Goal: Information Seeking & Learning: Check status

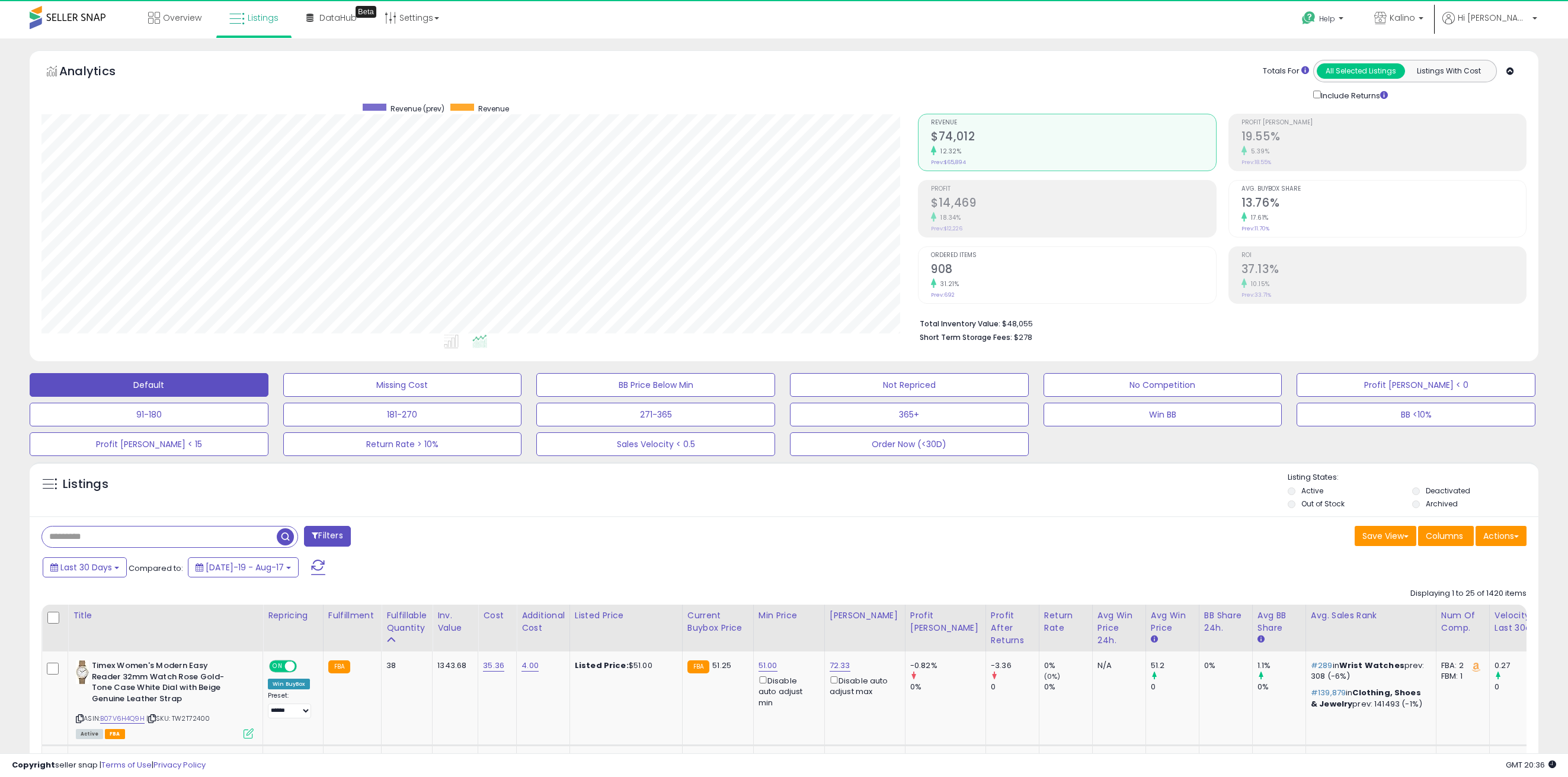
scroll to position [243, 877]
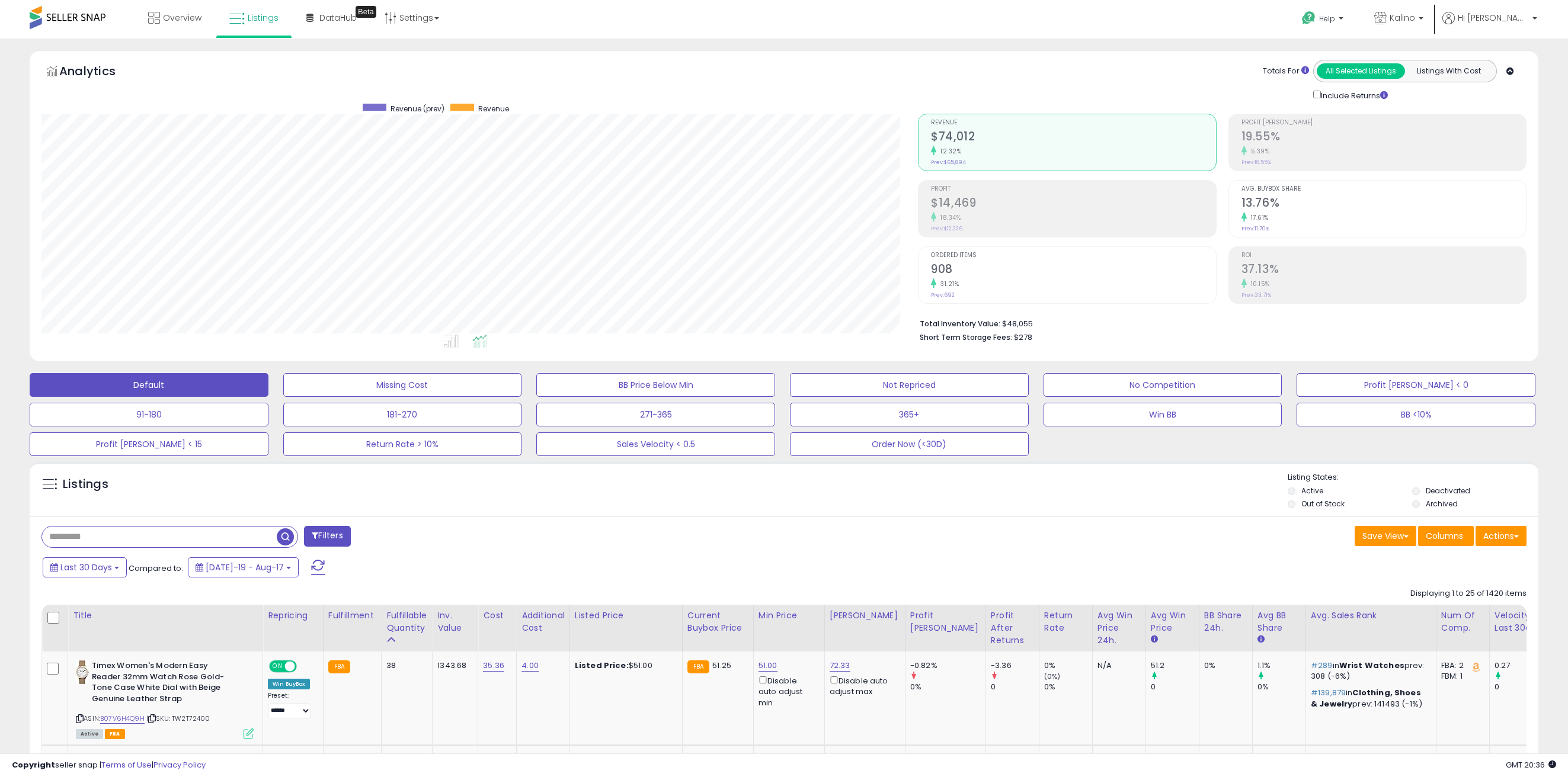
click at [890, 51] on div "Analytics Totals For All Selected Listings Listings With Cost Include Returns" at bounding box center [784, 206] width 1509 height 311
click at [174, 22] on span "Overview" at bounding box center [182, 17] width 38 height 12
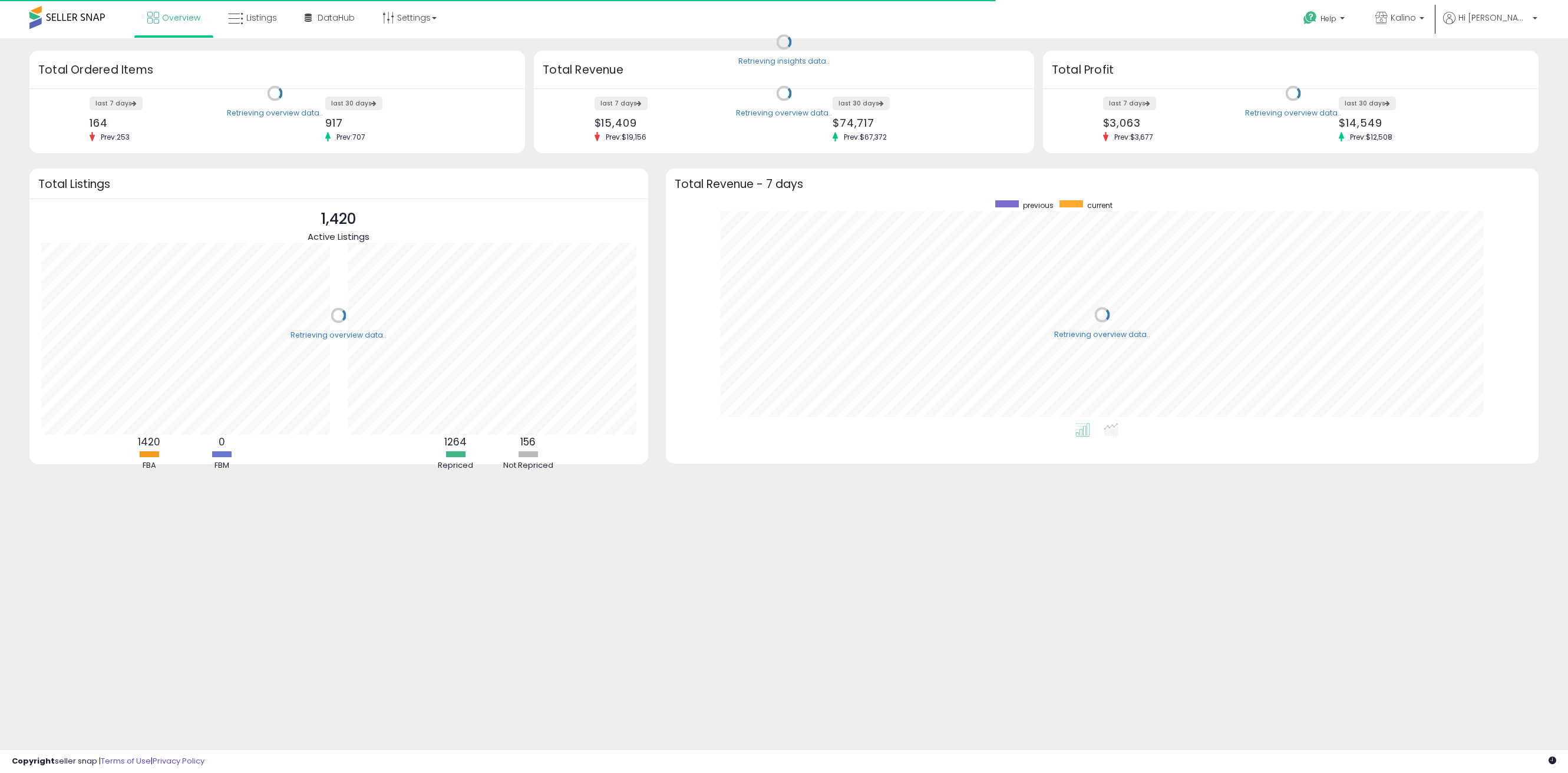
scroll to position [223, 849]
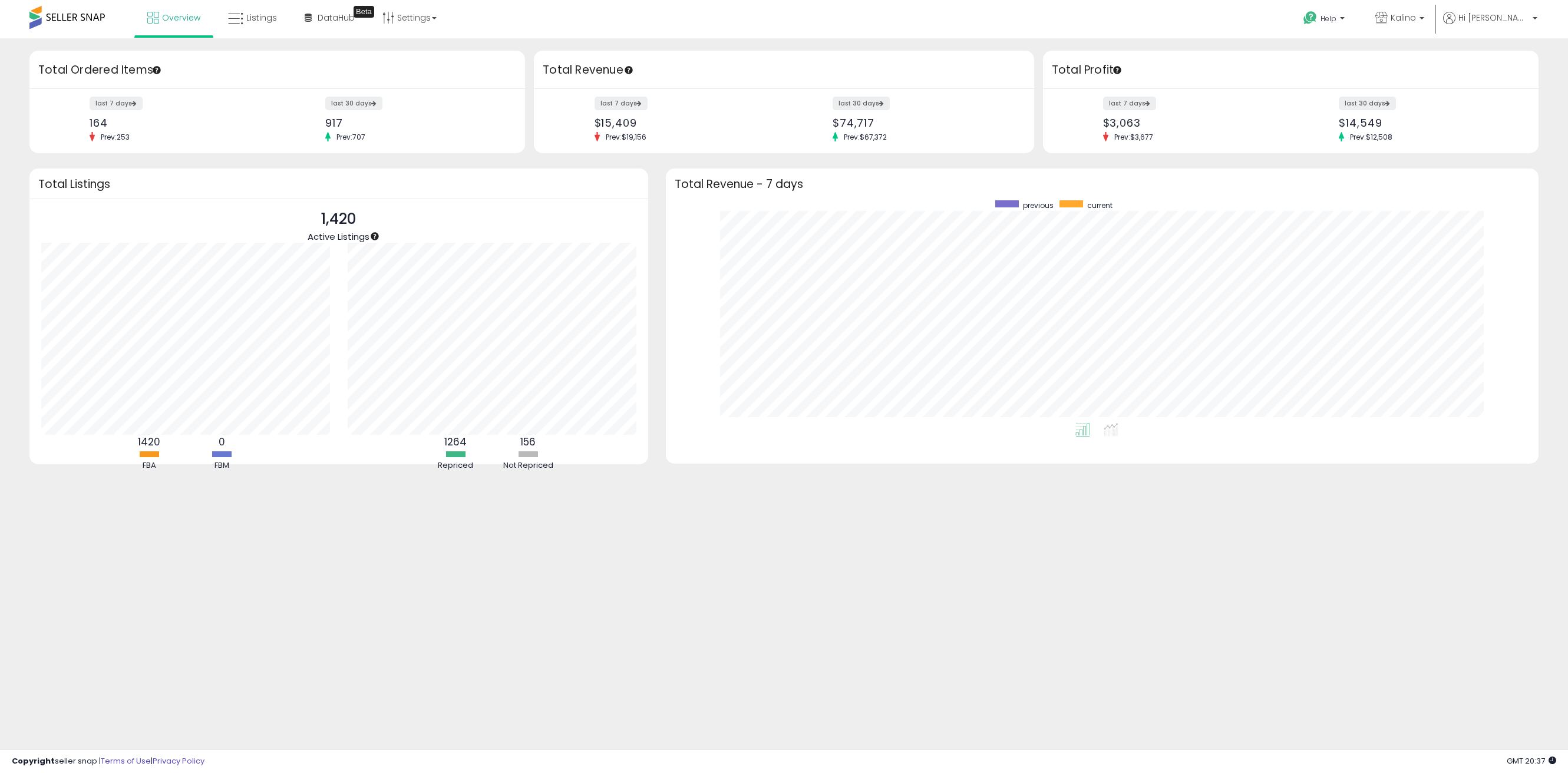
click at [535, 47] on div "Retrieving insights data.. Retrieving overview data.. Total Ordered Items last …" at bounding box center [784, 283] width 1568 height 489
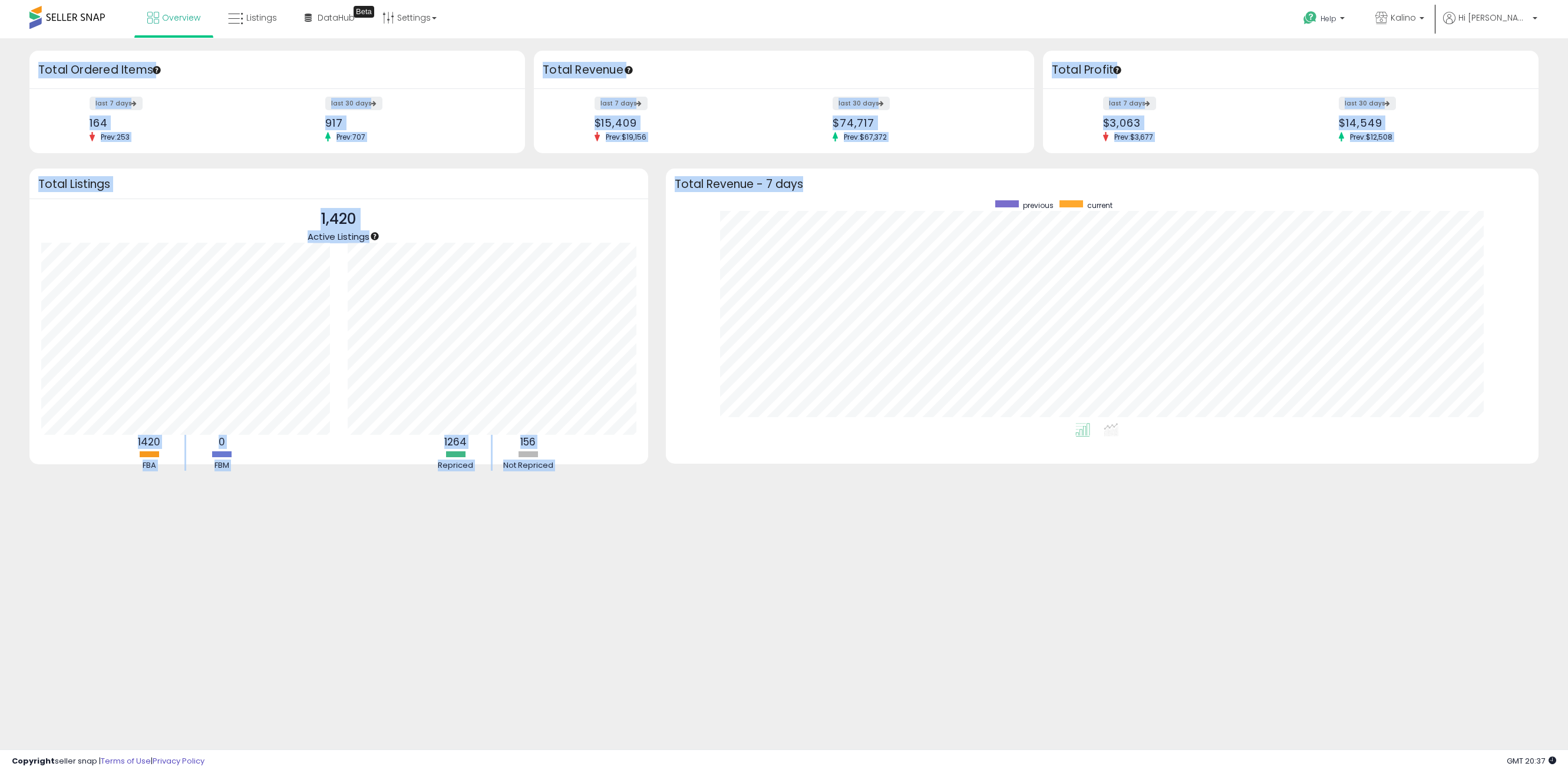
drag, startPoint x: 527, startPoint y: 41, endPoint x: 1039, endPoint y: 161, distance: 525.9
click at [1039, 161] on div "Retrieving insights data.. Retrieving overview data.. Total Ordered Items last …" at bounding box center [784, 283] width 1568 height 489
click at [1039, 160] on div "Retrieving insights data.. Retrieving overview data.. Total Ordered Items last …" at bounding box center [784, 273] width 1556 height 445
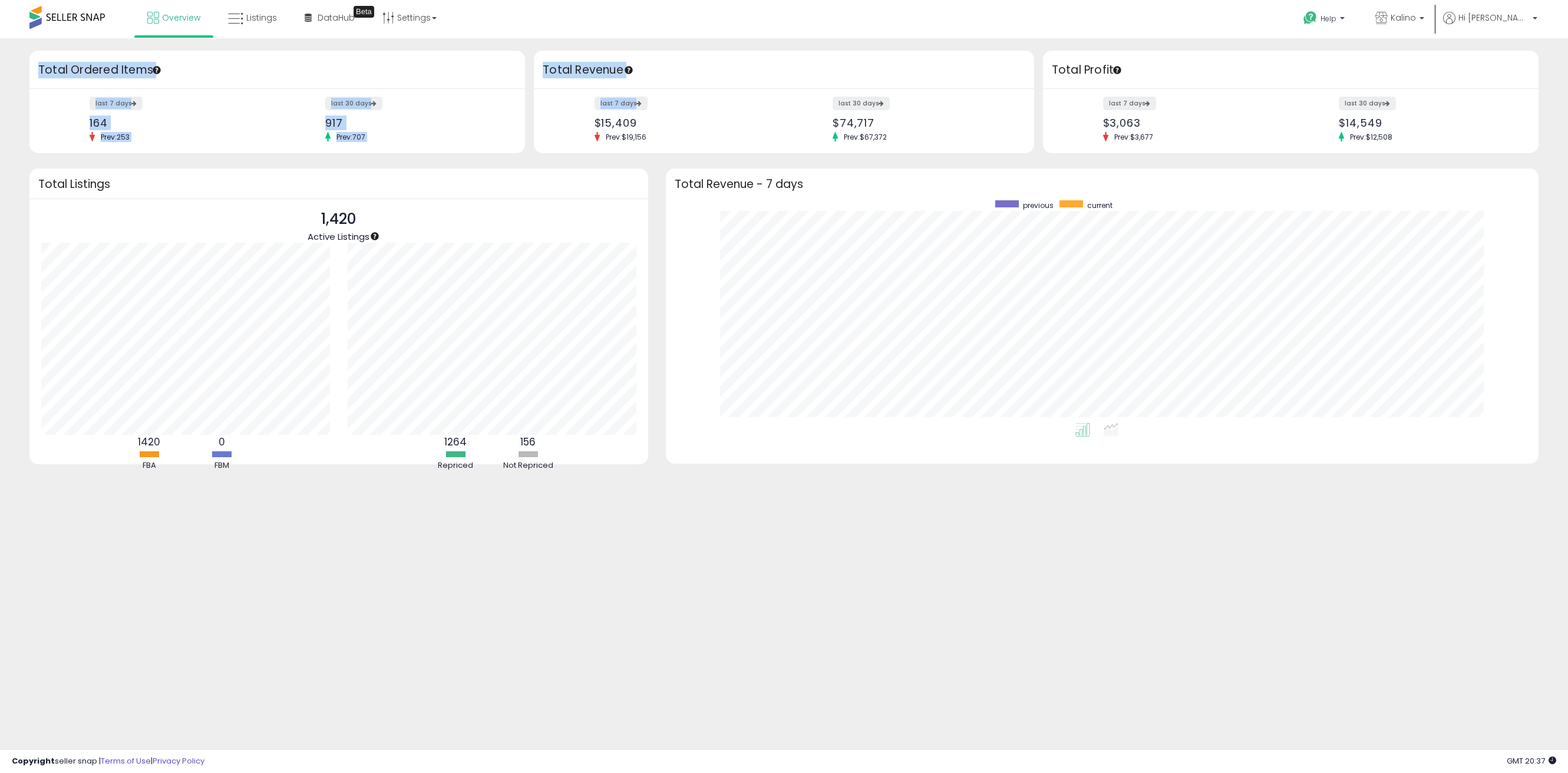
drag, startPoint x: 33, startPoint y: 63, endPoint x: 544, endPoint y: 146, distance: 517.7
click at [544, 146] on div "Retrieving overview data.. Total Ordered Items last 7 days 164 Prev: 253 last 3…" at bounding box center [784, 101] width 1527 height 103
click at [514, 170] on div "Total Listings" at bounding box center [339, 183] width 619 height 31
drag, startPoint x: 511, startPoint y: 150, endPoint x: 35, endPoint y: 76, distance: 481.7
click at [35, 76] on div "Total Ordered Items last 7 days 164 Prev: 253 last 30 days 917 Prev: 707" at bounding box center [277, 101] width 496 height 103
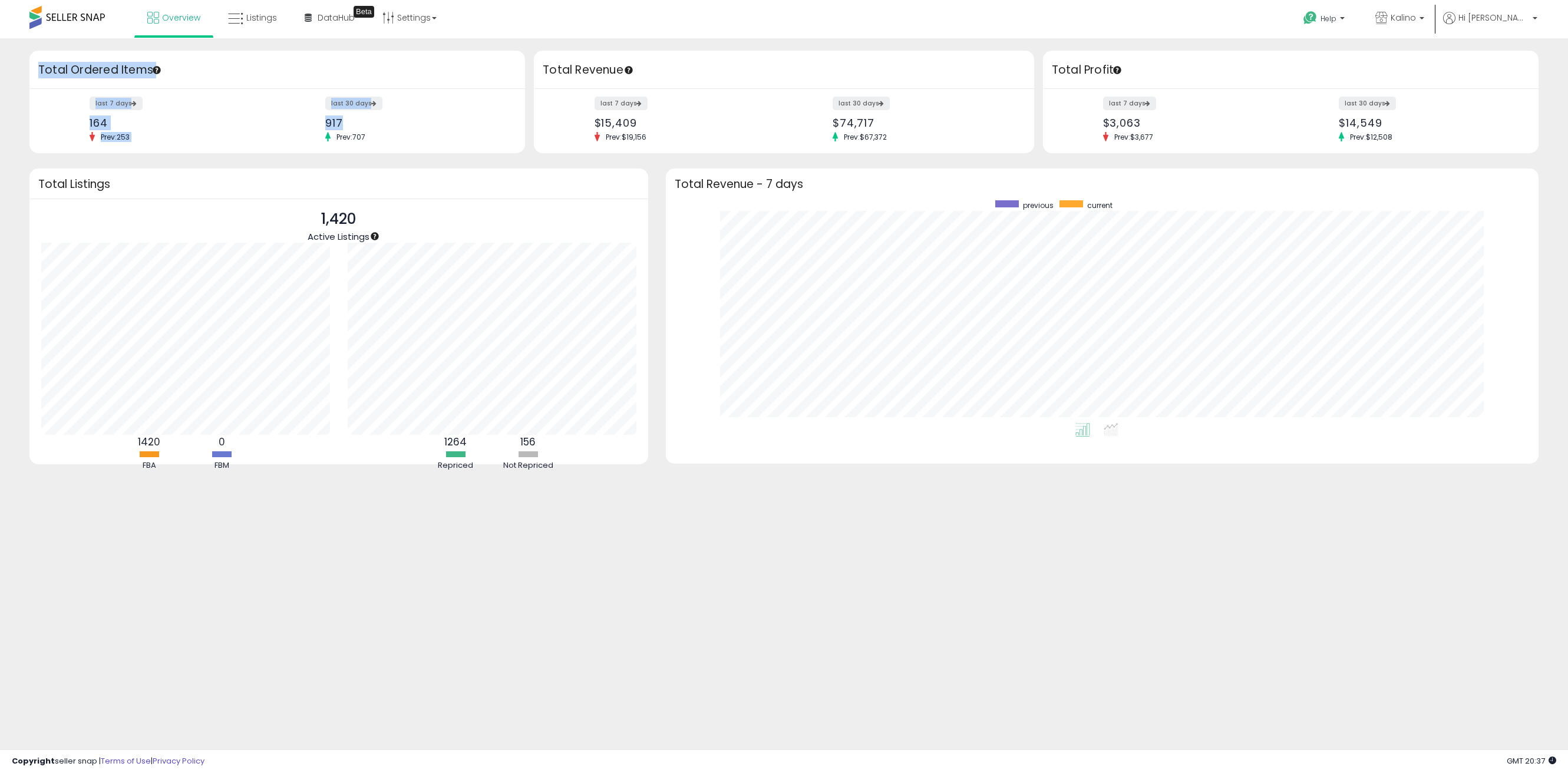
click at [35, 76] on div "Total Ordered Items" at bounding box center [277, 69] width 496 height 38
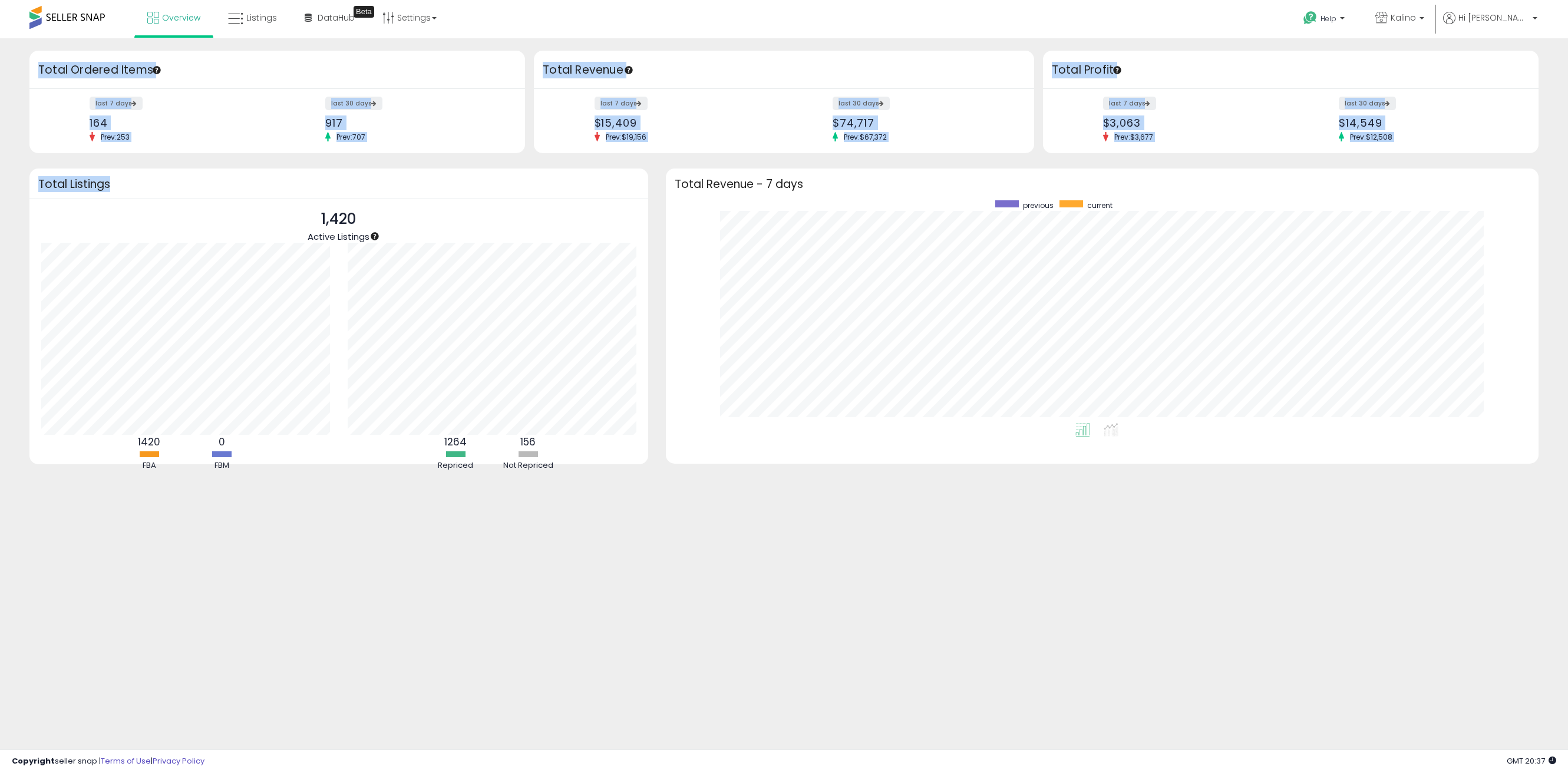
drag, startPoint x: 34, startPoint y: 63, endPoint x: 501, endPoint y: 157, distance: 476.4
click at [501, 157] on div "Retrieving insights data.. Retrieving overview data.. Total Ordered Items last …" at bounding box center [784, 273] width 1556 height 445
click at [506, 148] on div "last 7 days 164 Prev: 253 last 30 days 917 Prev: 707" at bounding box center [277, 121] width 496 height 64
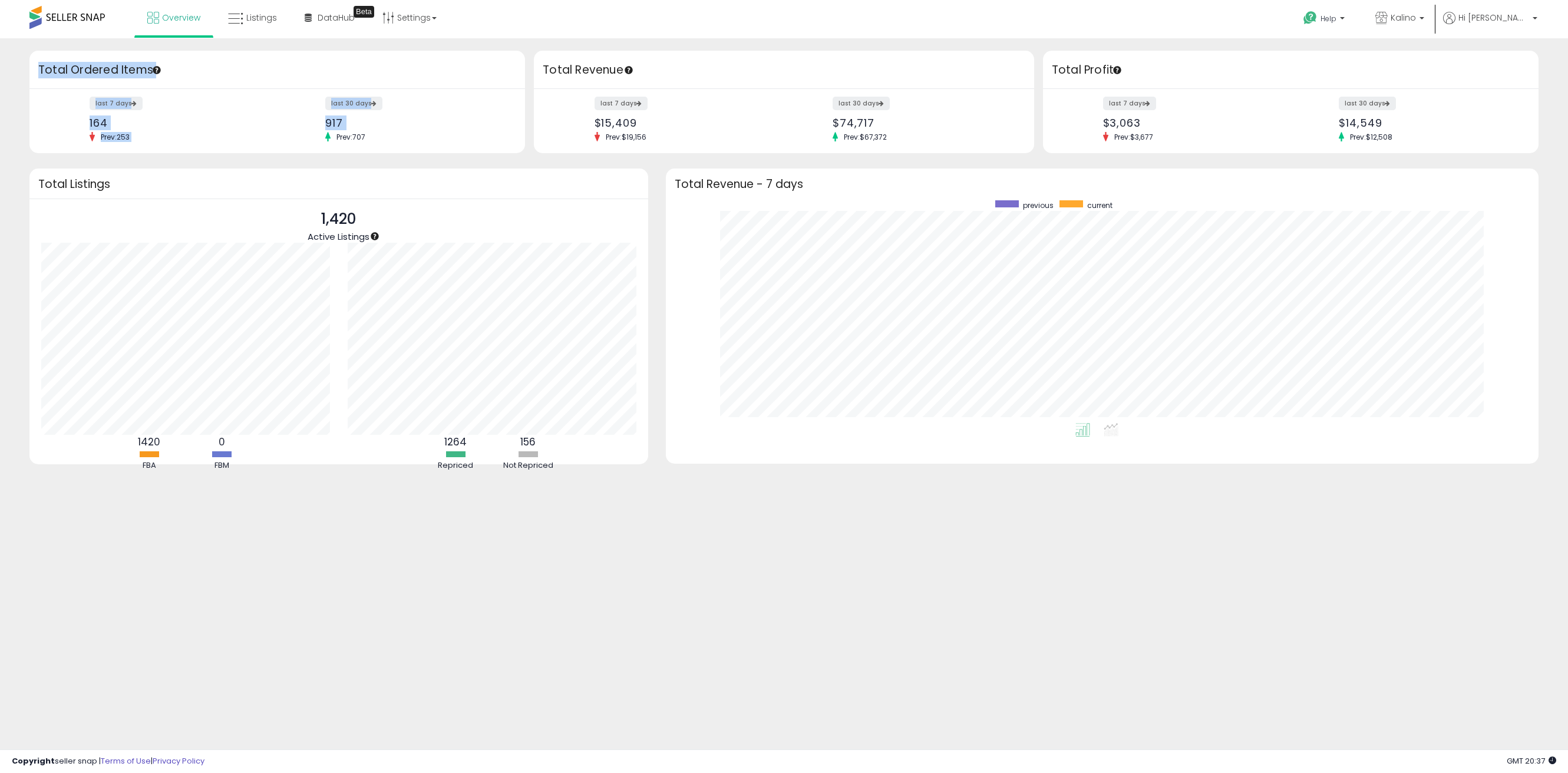
drag, startPoint x: 506, startPoint y: 148, endPoint x: 37, endPoint y: 57, distance: 477.7
click at [37, 57] on div "Total Ordered Items last 7 days 164 Prev: 253 last 30 days 917 Prev: 707" at bounding box center [277, 101] width 496 height 103
click at [37, 57] on div "Total Ordered Items" at bounding box center [277, 69] width 496 height 38
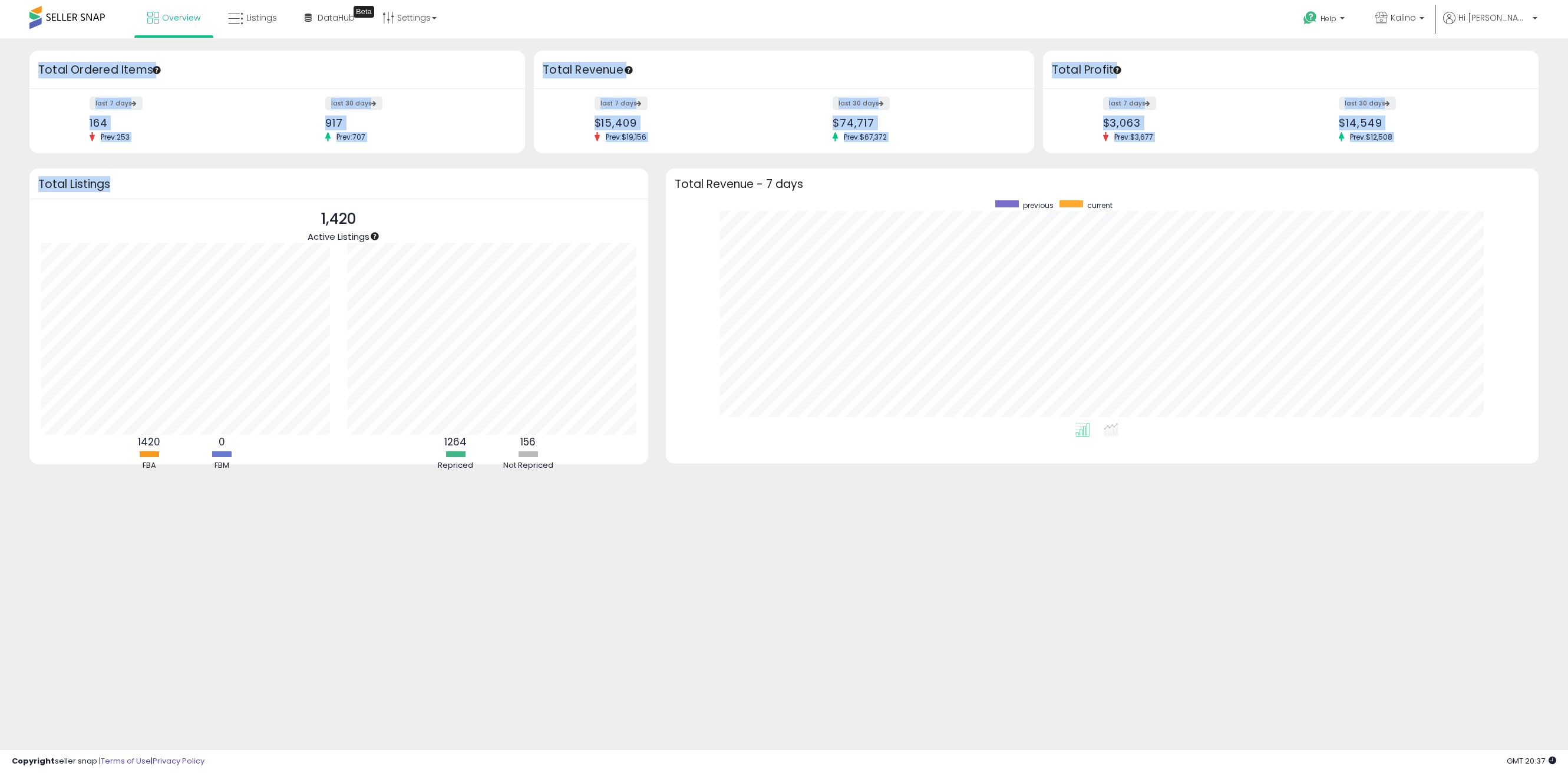
drag, startPoint x: 37, startPoint y: 57, endPoint x: 470, endPoint y: 155, distance: 444.0
click at [470, 155] on div "Retrieving insights data.. Retrieving overview data.. Total Ordered Items last …" at bounding box center [784, 273] width 1556 height 445
